Goal: Obtain resource: Download file/media

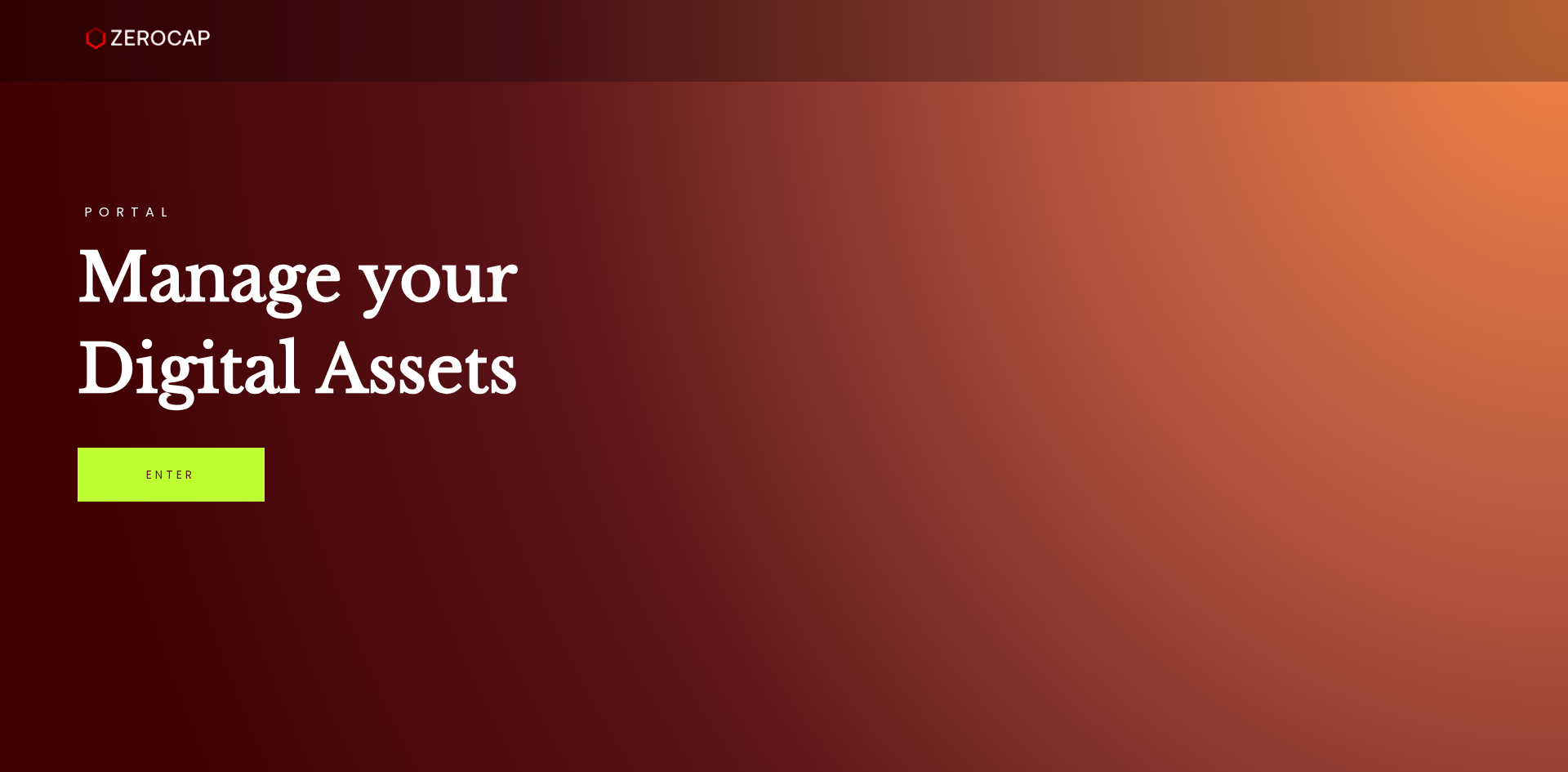
click at [134, 491] on link "Enter" at bounding box center [171, 475] width 187 height 54
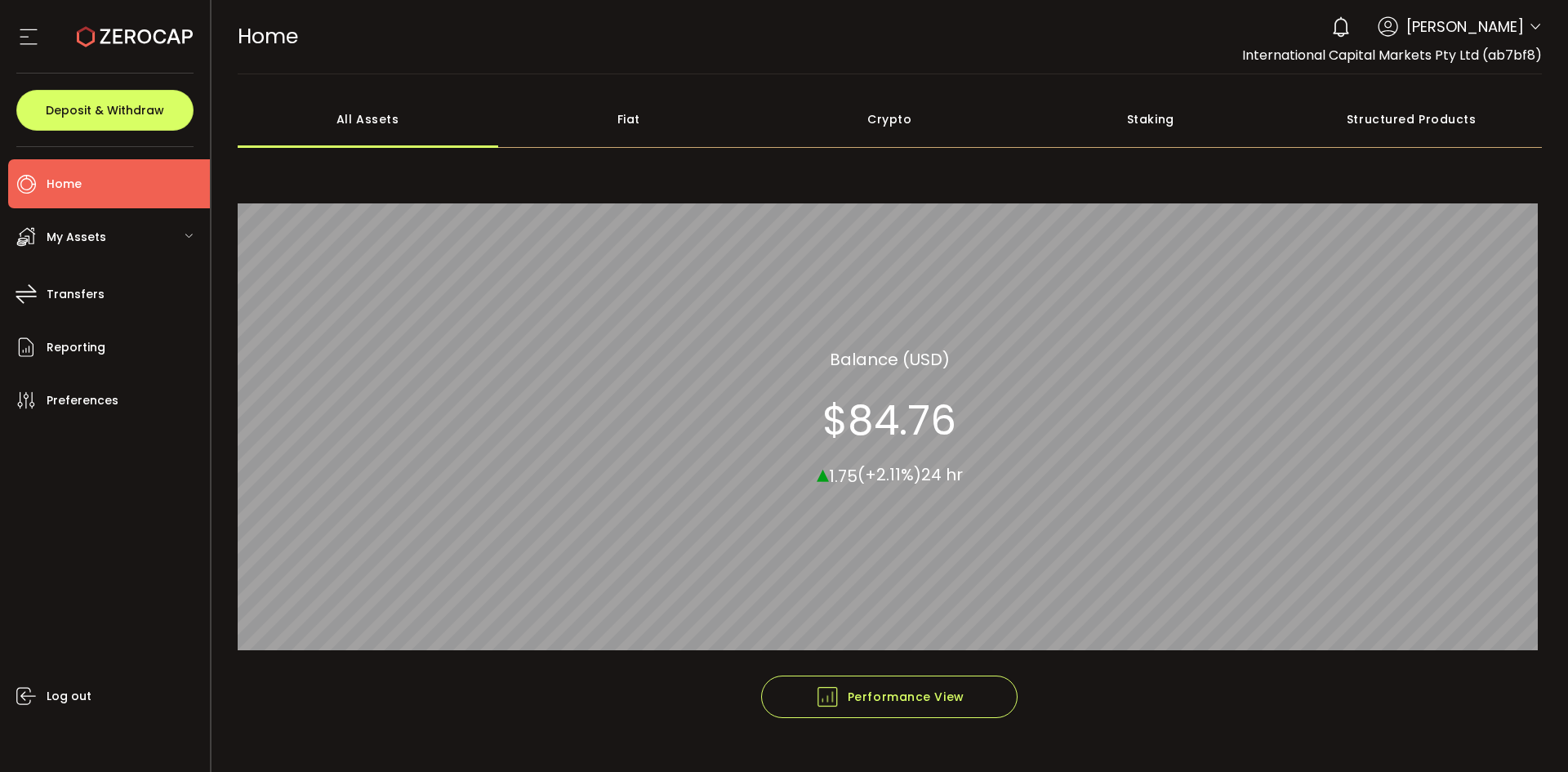
click at [116, 185] on li "Home" at bounding box center [109, 184] width 202 height 49
click at [103, 279] on li "Transfers" at bounding box center [109, 294] width 202 height 49
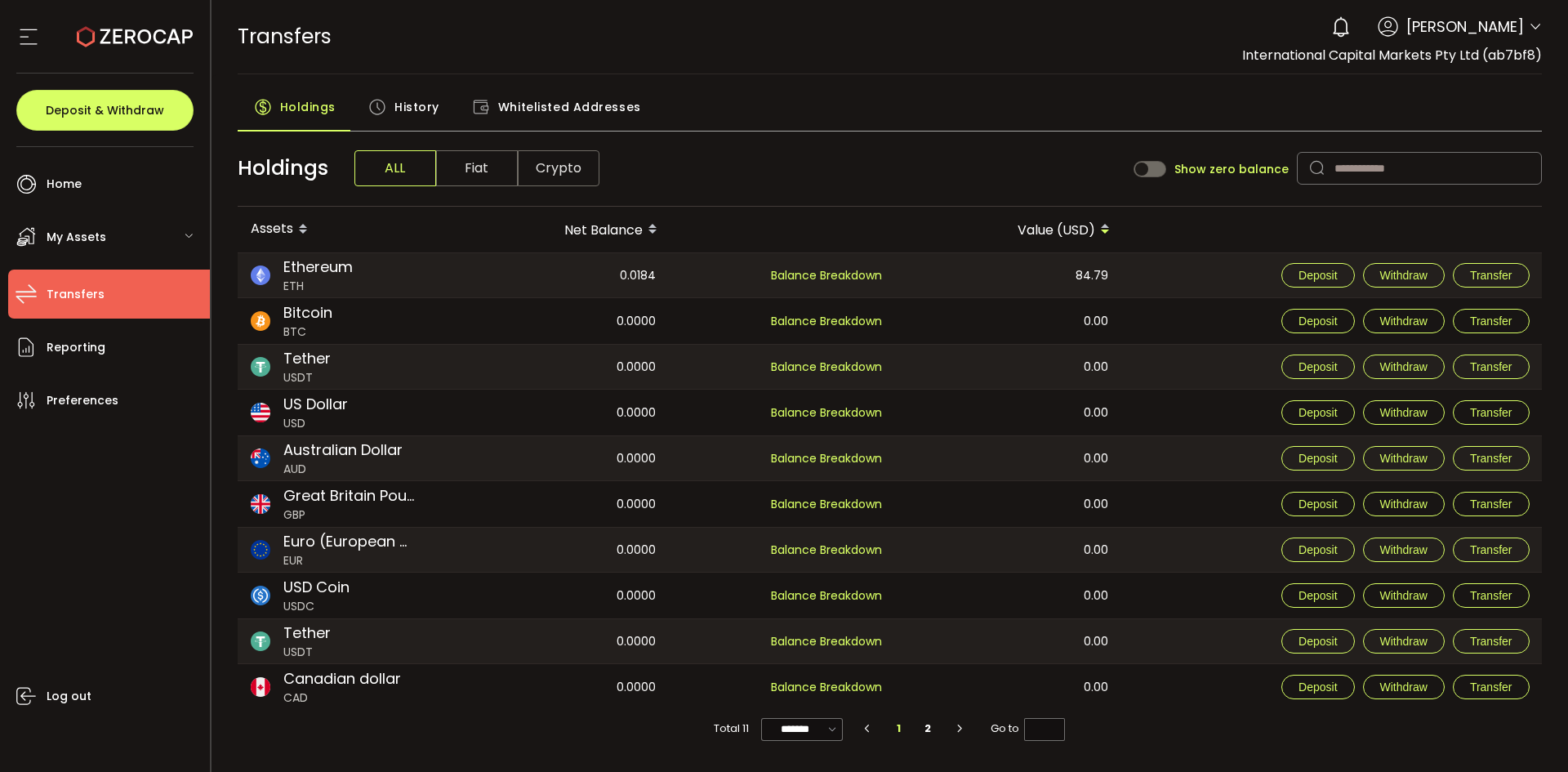
click at [895, 119] on div "Holdings History Whitelisted Addresses" at bounding box center [890, 111] width 1305 height 41
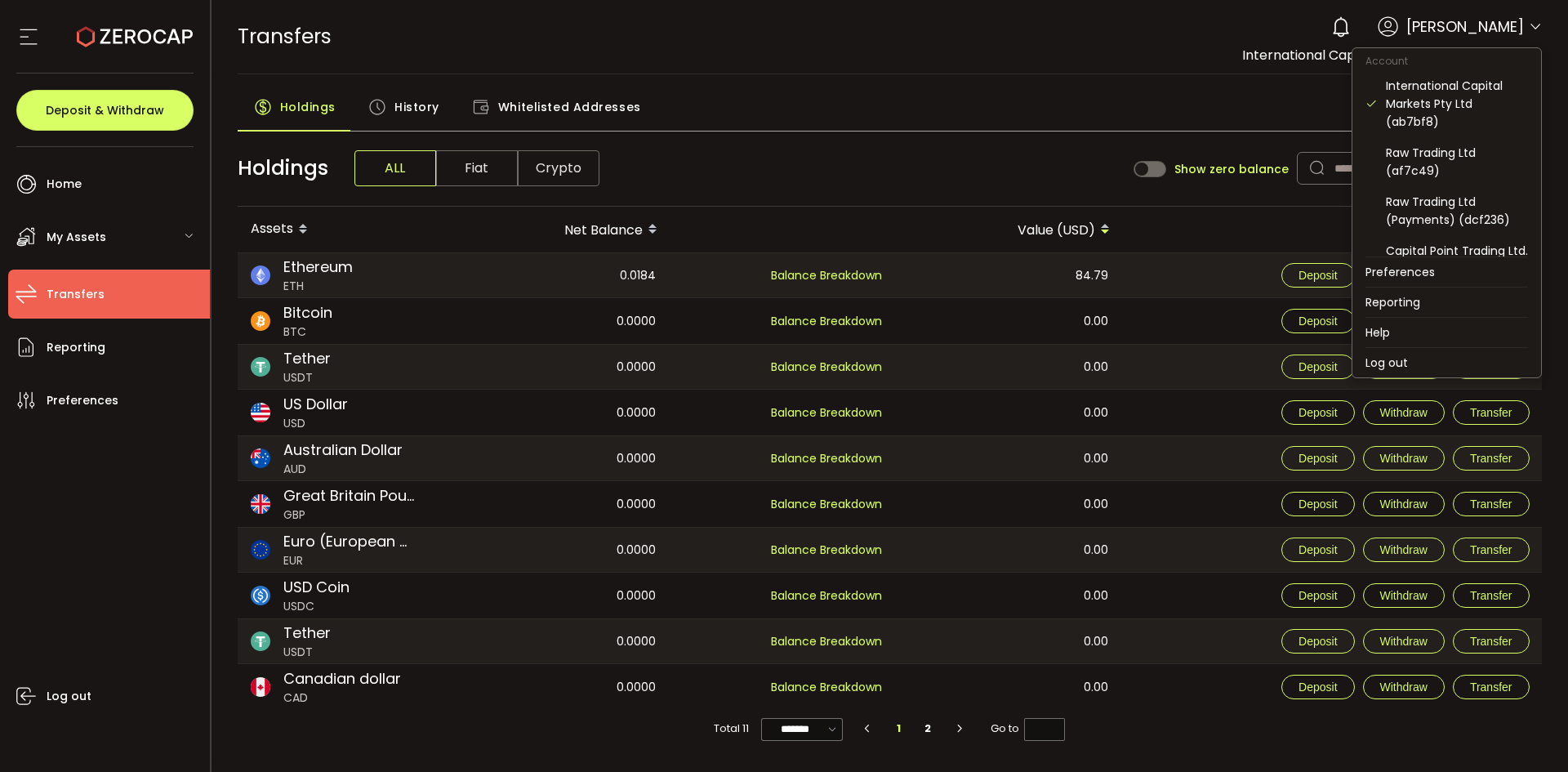
click at [1530, 30] on icon at bounding box center [1536, 27] width 14 height 14
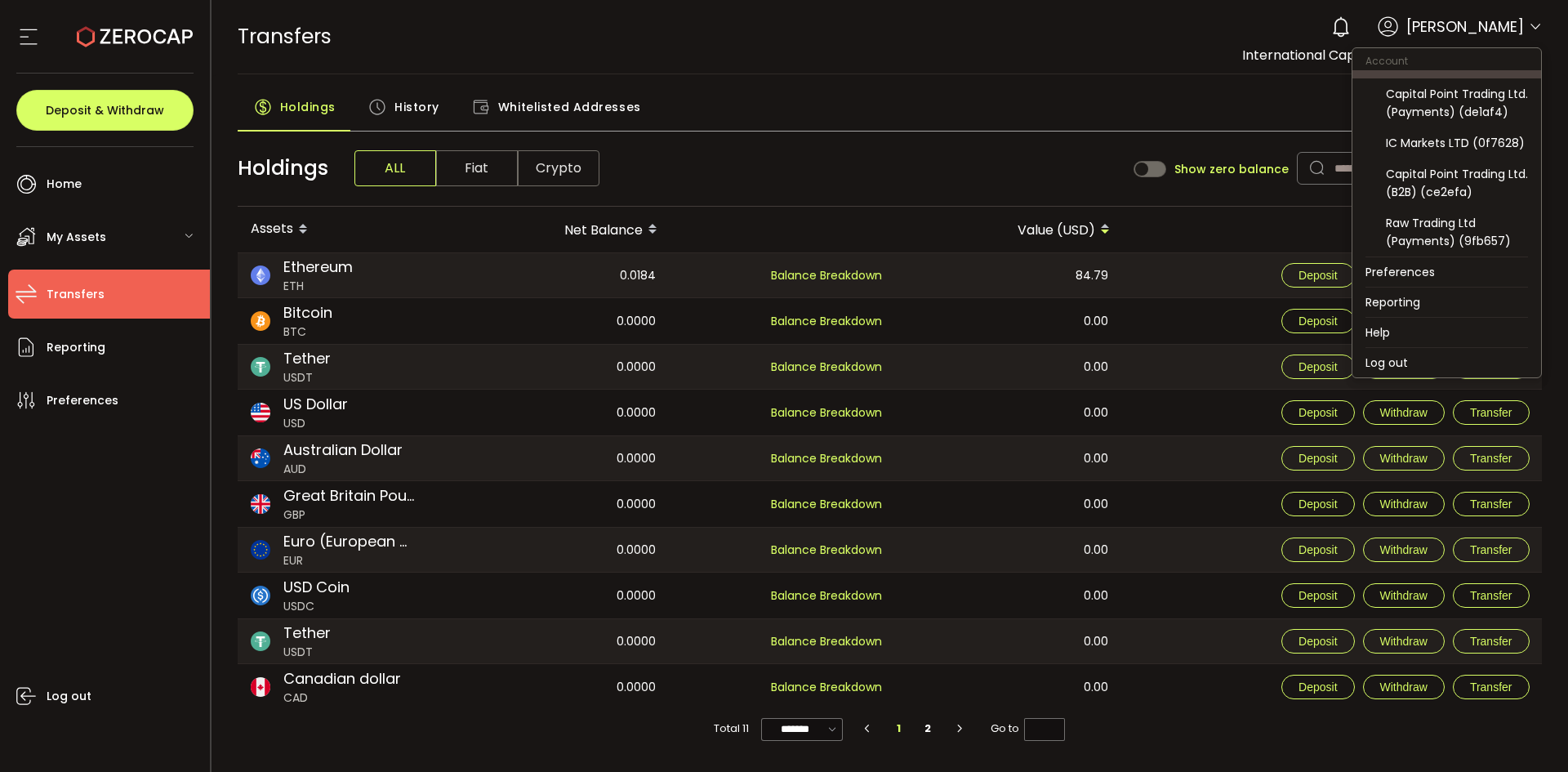
scroll to position [163, 0]
click at [1487, 150] on div "IC Markets LTD (0f7628)" at bounding box center [1457, 143] width 142 height 18
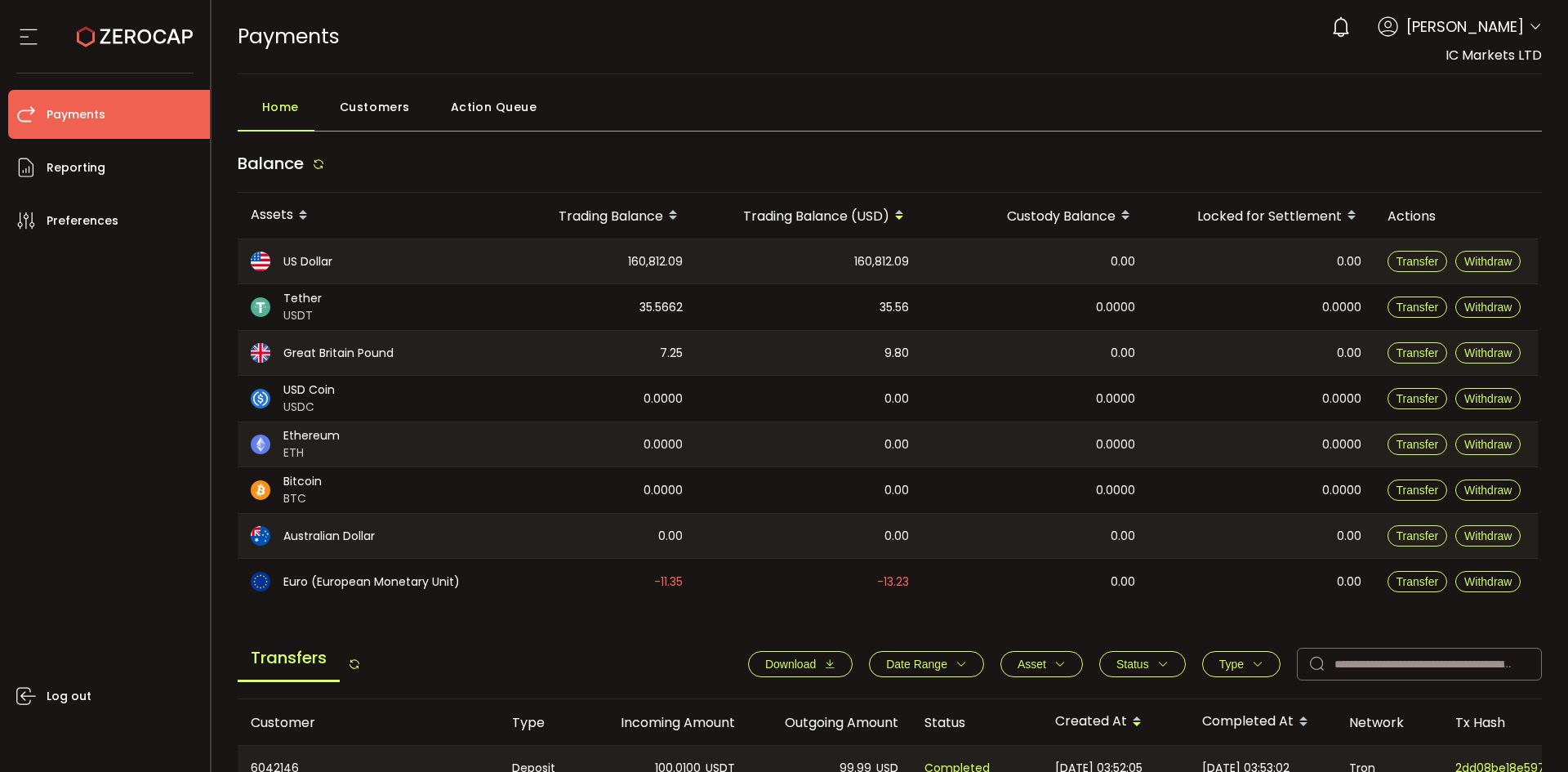
click at [904, 671] on button "Date Range" at bounding box center [927, 664] width 115 height 26
click at [917, 703] on span "-" at bounding box center [924, 703] width 15 height 26
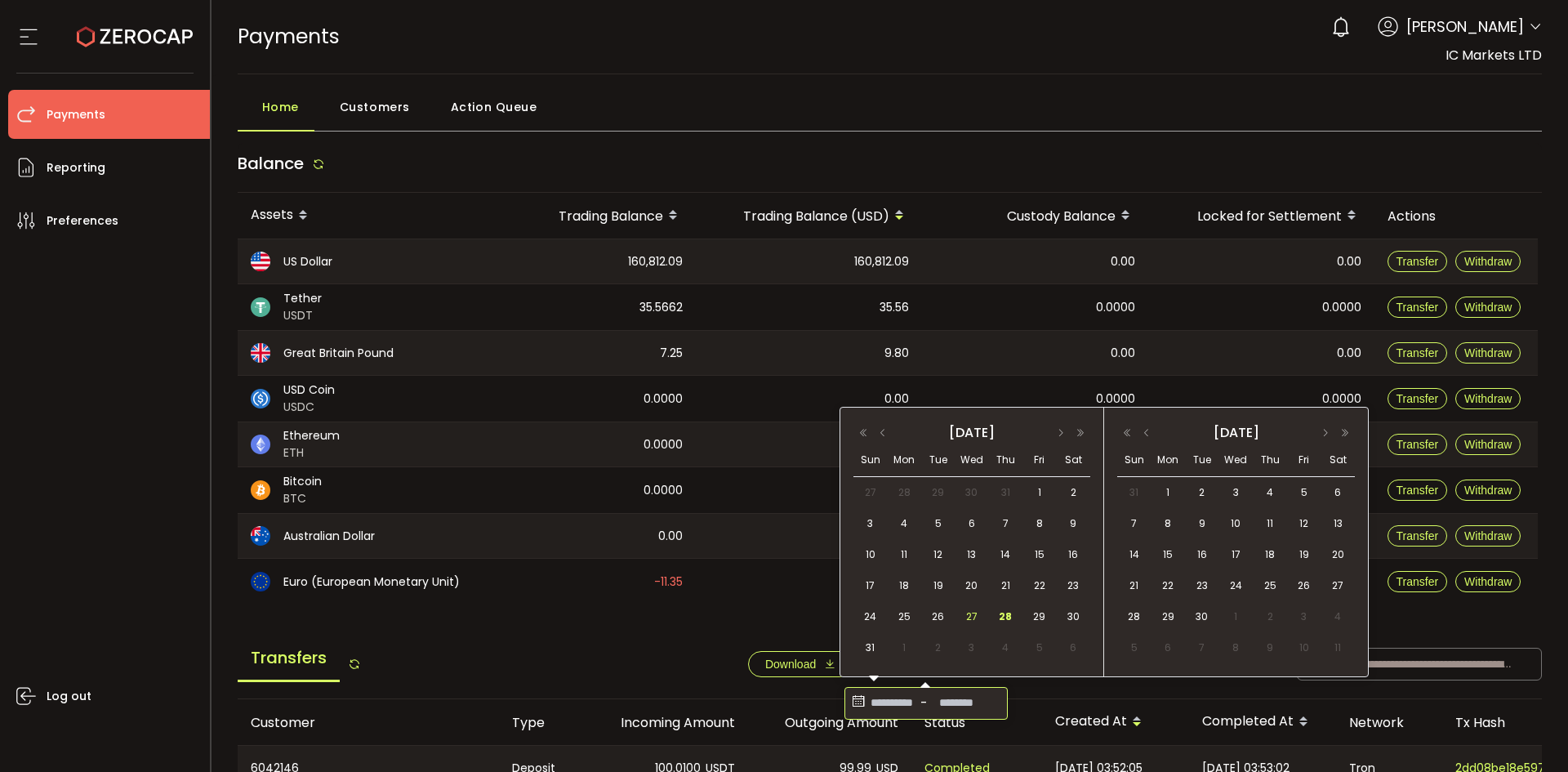
click at [971, 615] on span "27" at bounding box center [972, 617] width 20 height 20
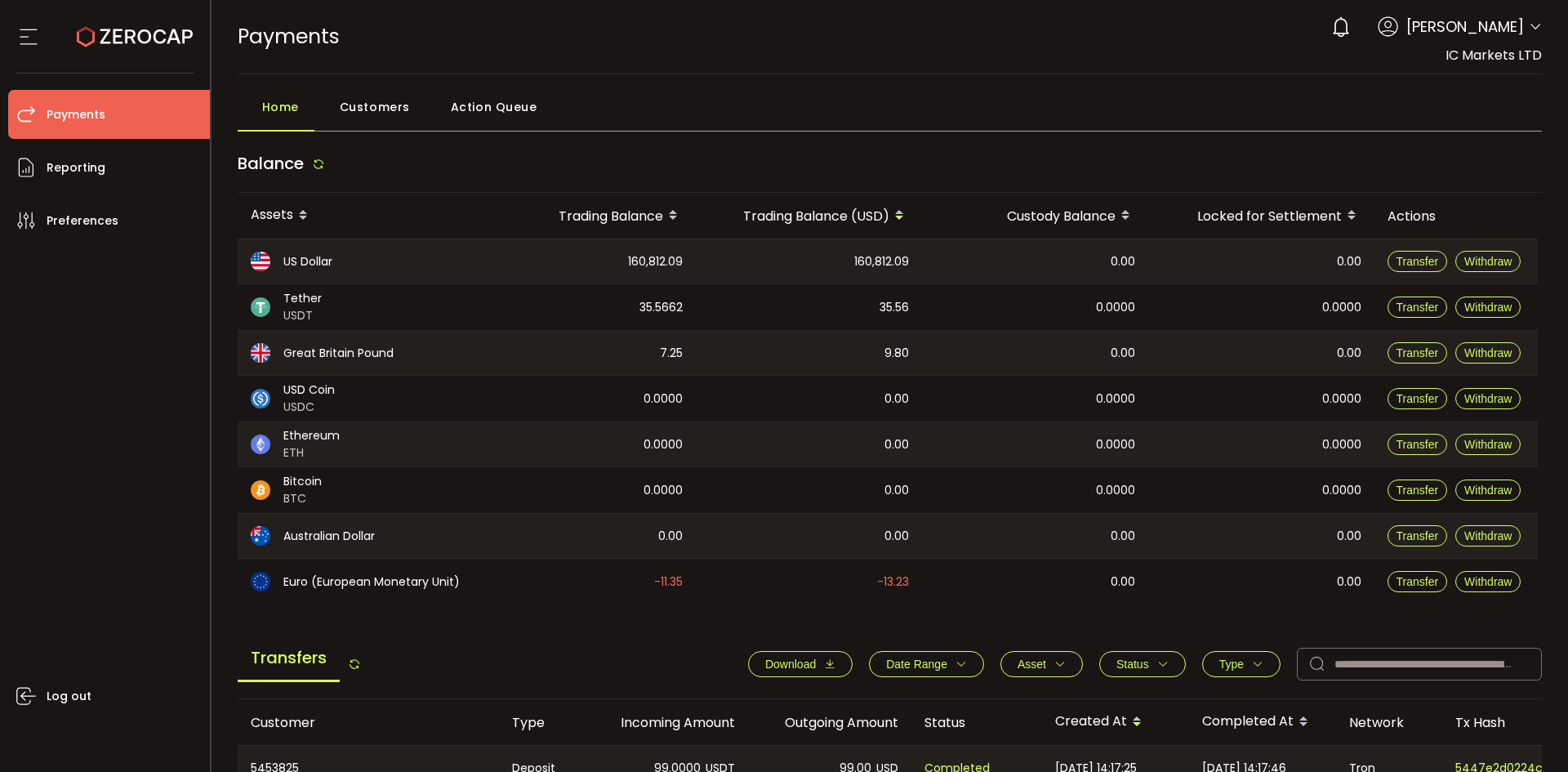
click at [926, 671] on button "Date Range" at bounding box center [927, 664] width 115 height 26
click at [779, 661] on span "Download" at bounding box center [791, 664] width 50 height 14
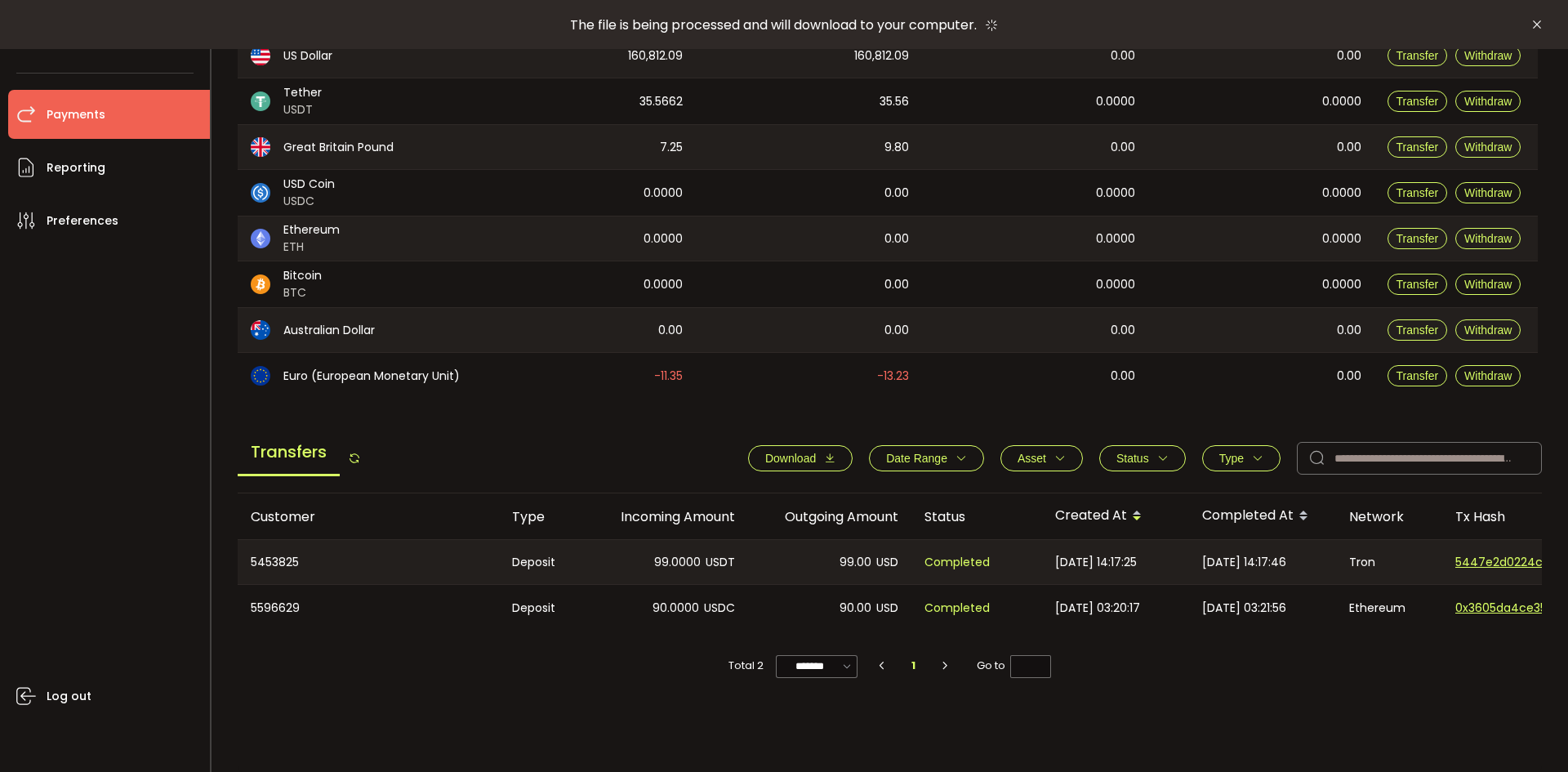
scroll to position [223, 0]
